Goal: Transaction & Acquisition: Download file/media

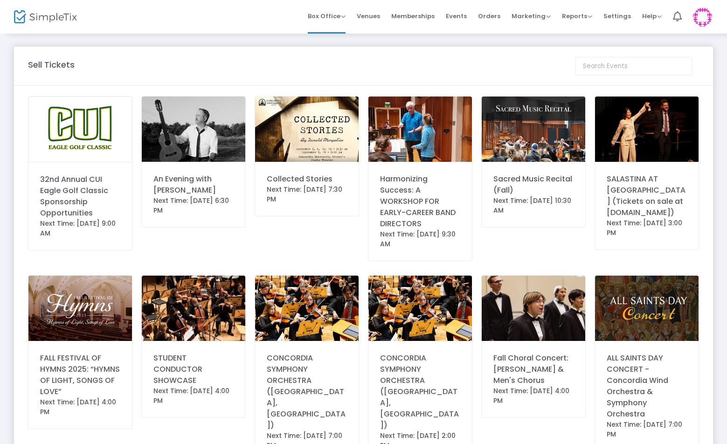
click at [176, 131] on img at bounding box center [193, 128] width 103 height 65
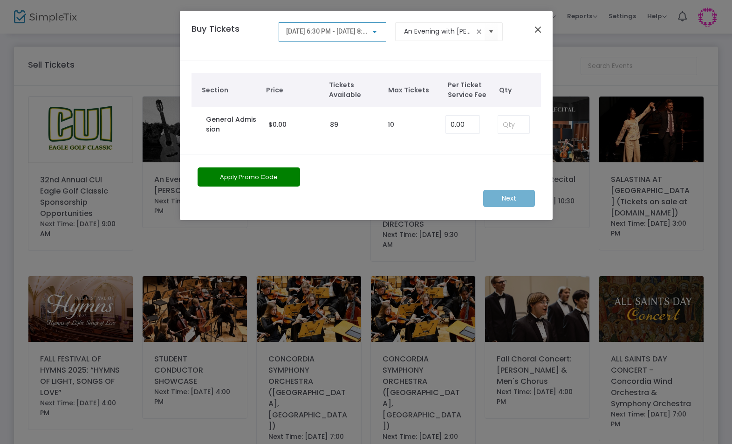
click at [533, 33] on button "Close" at bounding box center [538, 29] width 12 height 12
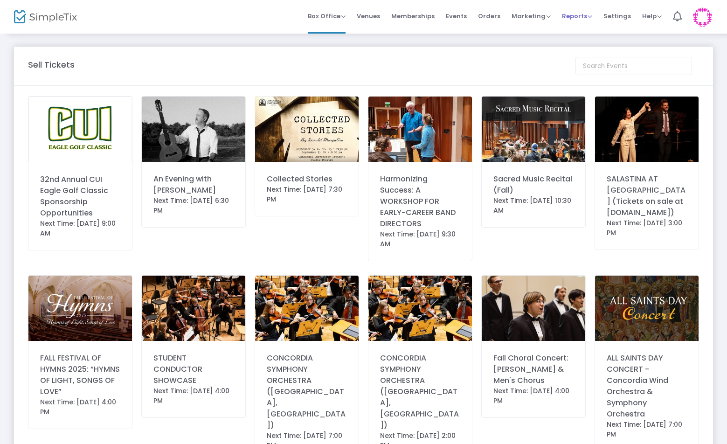
click at [581, 13] on span "Reports" at bounding box center [577, 16] width 30 height 9
click at [593, 51] on li "Sales Reports" at bounding box center [592, 50] width 61 height 18
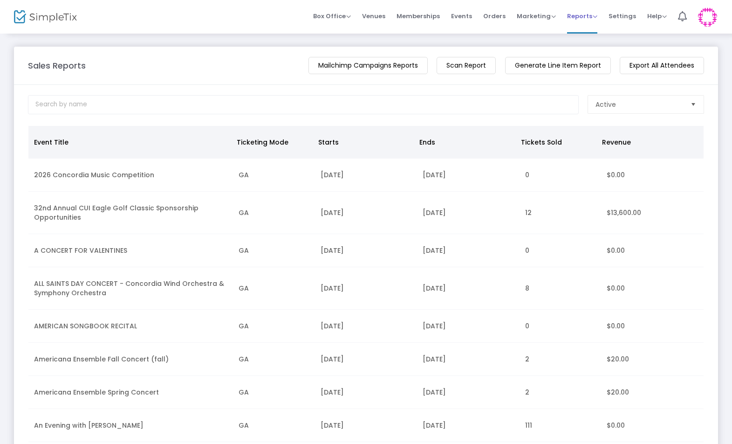
click at [598, 16] on span "Reports" at bounding box center [582, 16] width 30 height 9
click at [350, 14] on span "Box Office" at bounding box center [332, 16] width 38 height 9
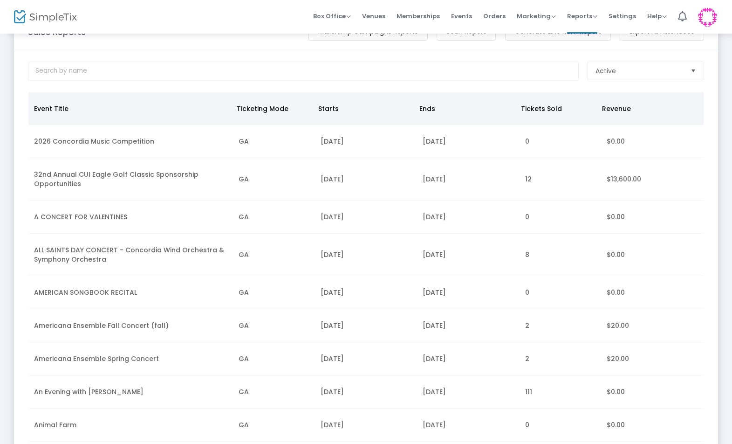
scroll to position [40, 0]
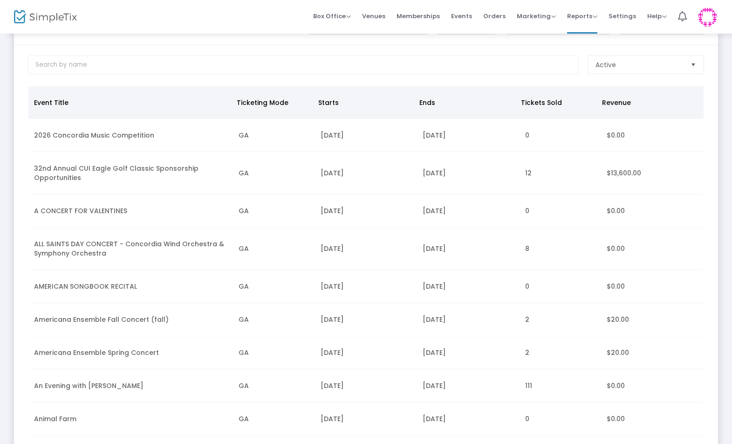
click at [100, 390] on td "An Evening with [PERSON_NAME]" at bounding box center [130, 385] width 205 height 33
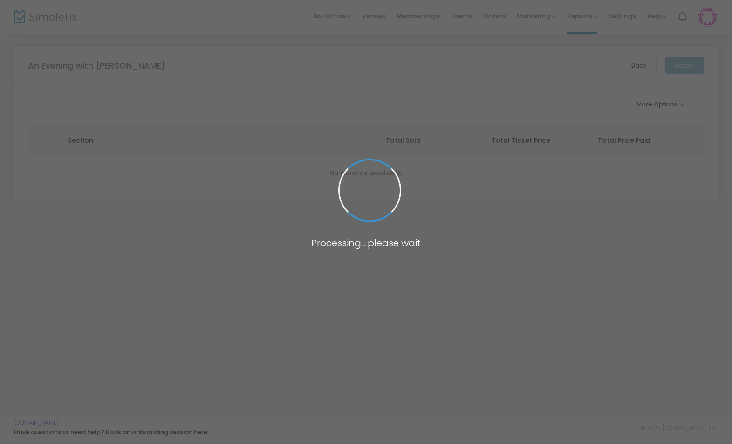
scroll to position [0, 0]
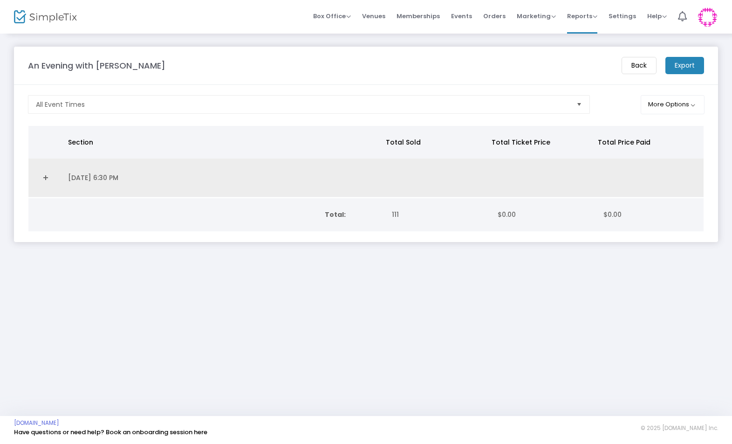
click at [46, 177] on link "Expand Details" at bounding box center [45, 177] width 23 height 15
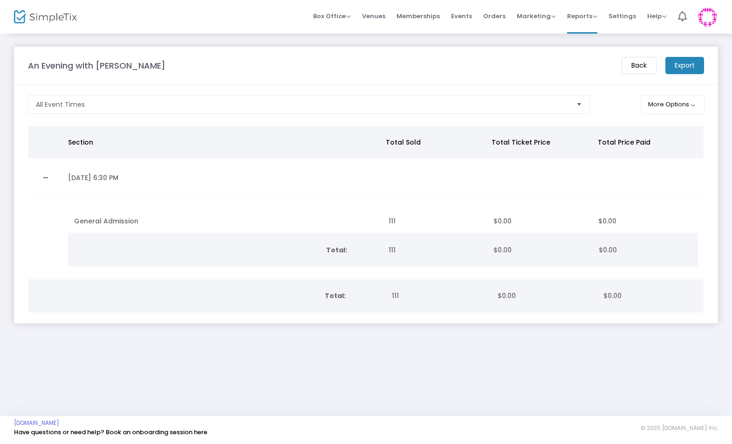
click at [389, 248] on span "111" at bounding box center [392, 249] width 7 height 9
click at [673, 109] on button "More Options" at bounding box center [673, 104] width 64 height 19
click at [595, 80] on m-panel-header "An Evening with Andy Gullahorn Back Export" at bounding box center [366, 66] width 704 height 38
click at [487, 15] on span "Orders" at bounding box center [494, 16] width 22 height 24
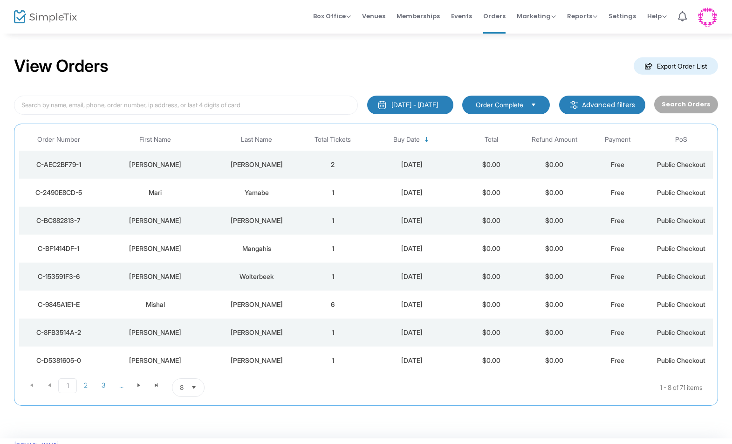
click at [660, 63] on m-button "Export Order List" at bounding box center [676, 65] width 84 height 17
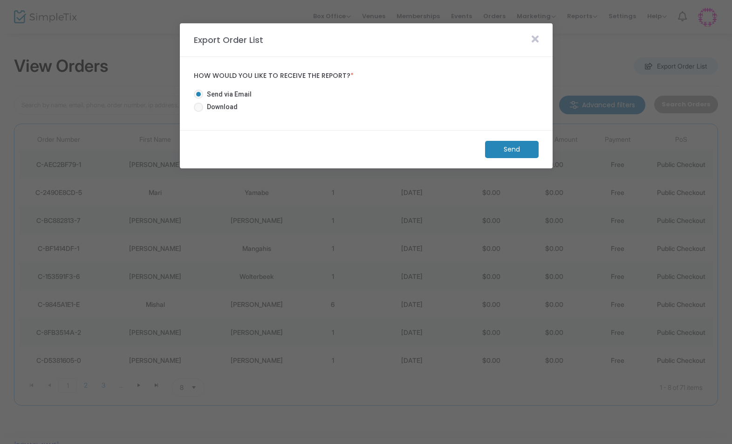
click at [214, 106] on span "Download" at bounding box center [220, 107] width 34 height 10
click at [199, 112] on input "Download" at bounding box center [198, 112] width 0 height 0
radio input "true"
click at [506, 149] on m-button "Download" at bounding box center [503, 149] width 69 height 17
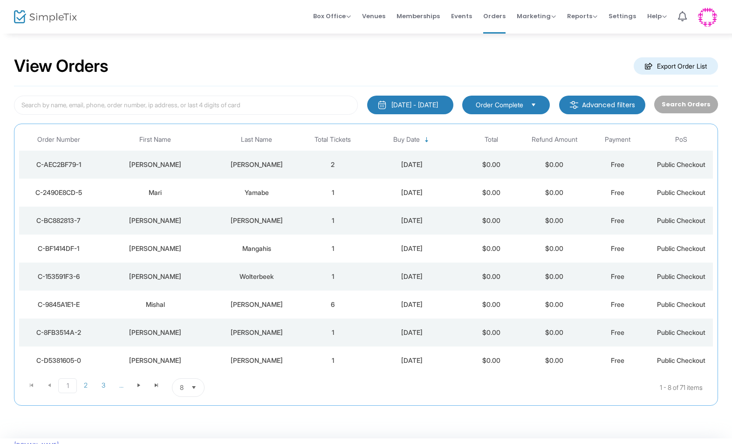
click at [650, 63] on m-button "Export Order List" at bounding box center [676, 65] width 84 height 17
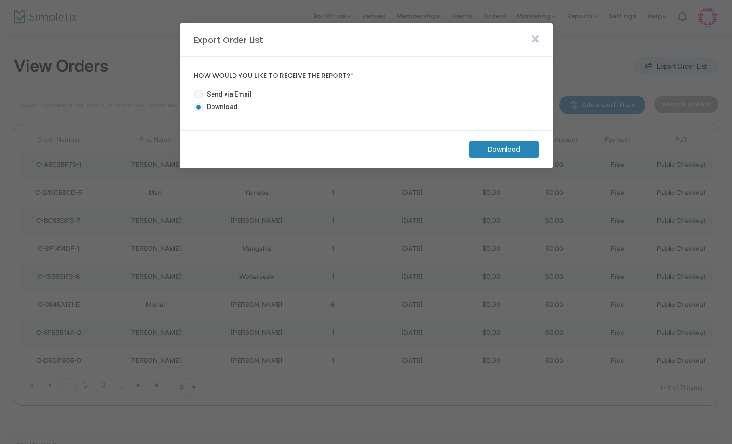
click at [501, 151] on m-button "Download" at bounding box center [503, 149] width 69 height 17
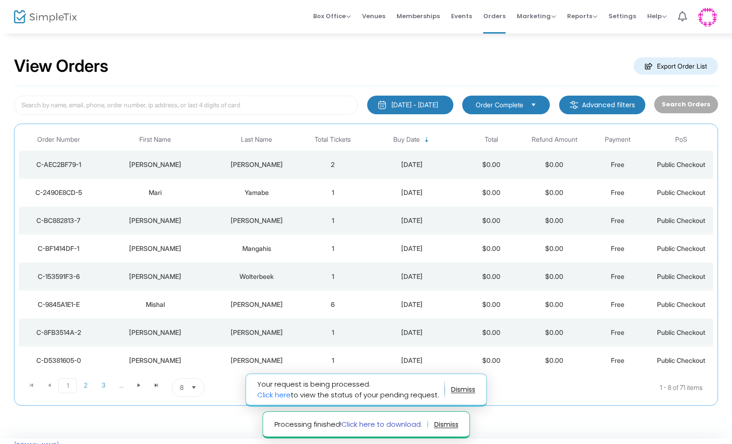
click at [395, 427] on link "Click here to download." at bounding box center [381, 424] width 81 height 10
